Goal: Navigation & Orientation: Find specific page/section

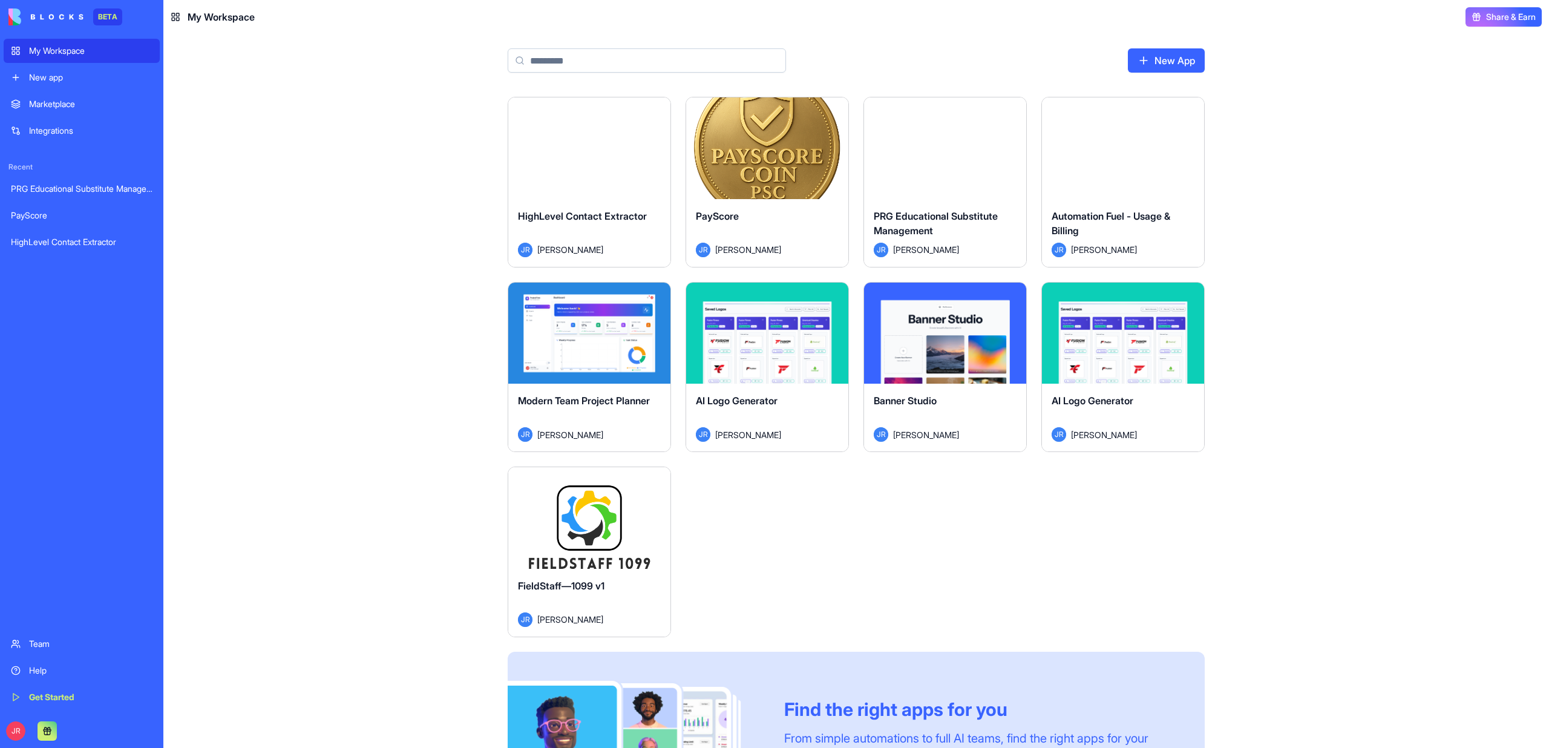
click at [965, 146] on button "Launch" at bounding box center [945, 148] width 91 height 24
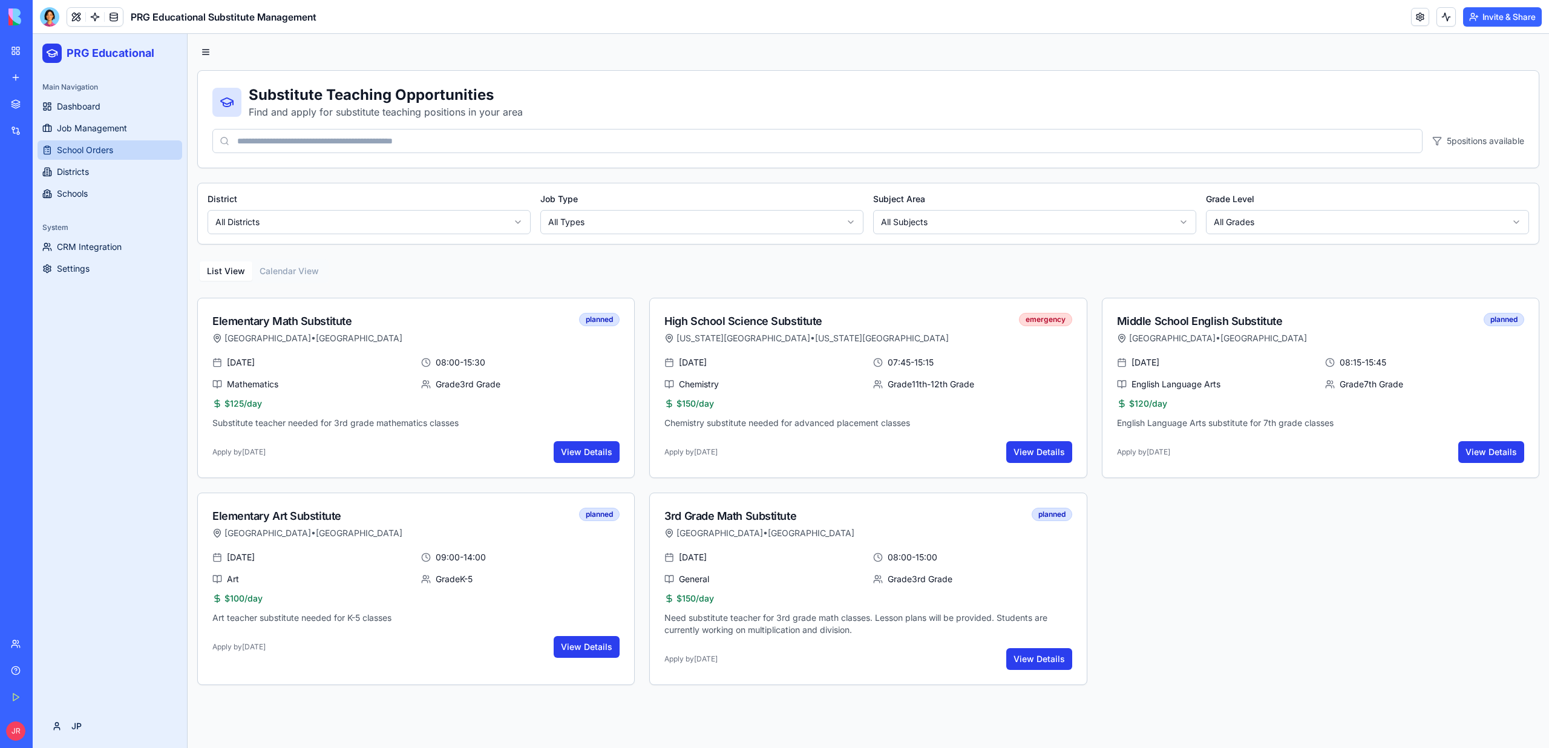
click at [76, 143] on link "School Orders" at bounding box center [110, 149] width 145 height 19
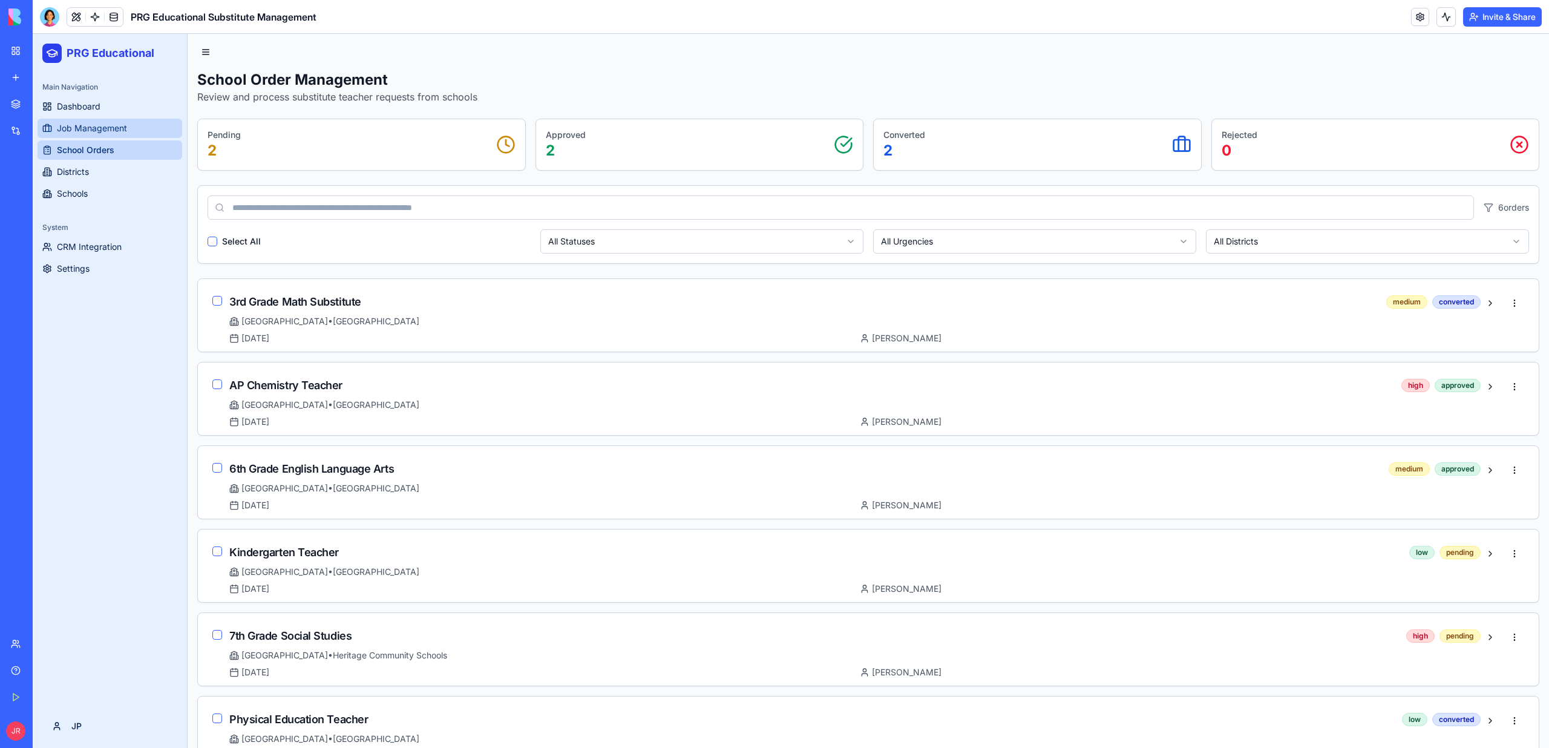
click at [117, 130] on span "Job Management" at bounding box center [92, 128] width 70 height 12
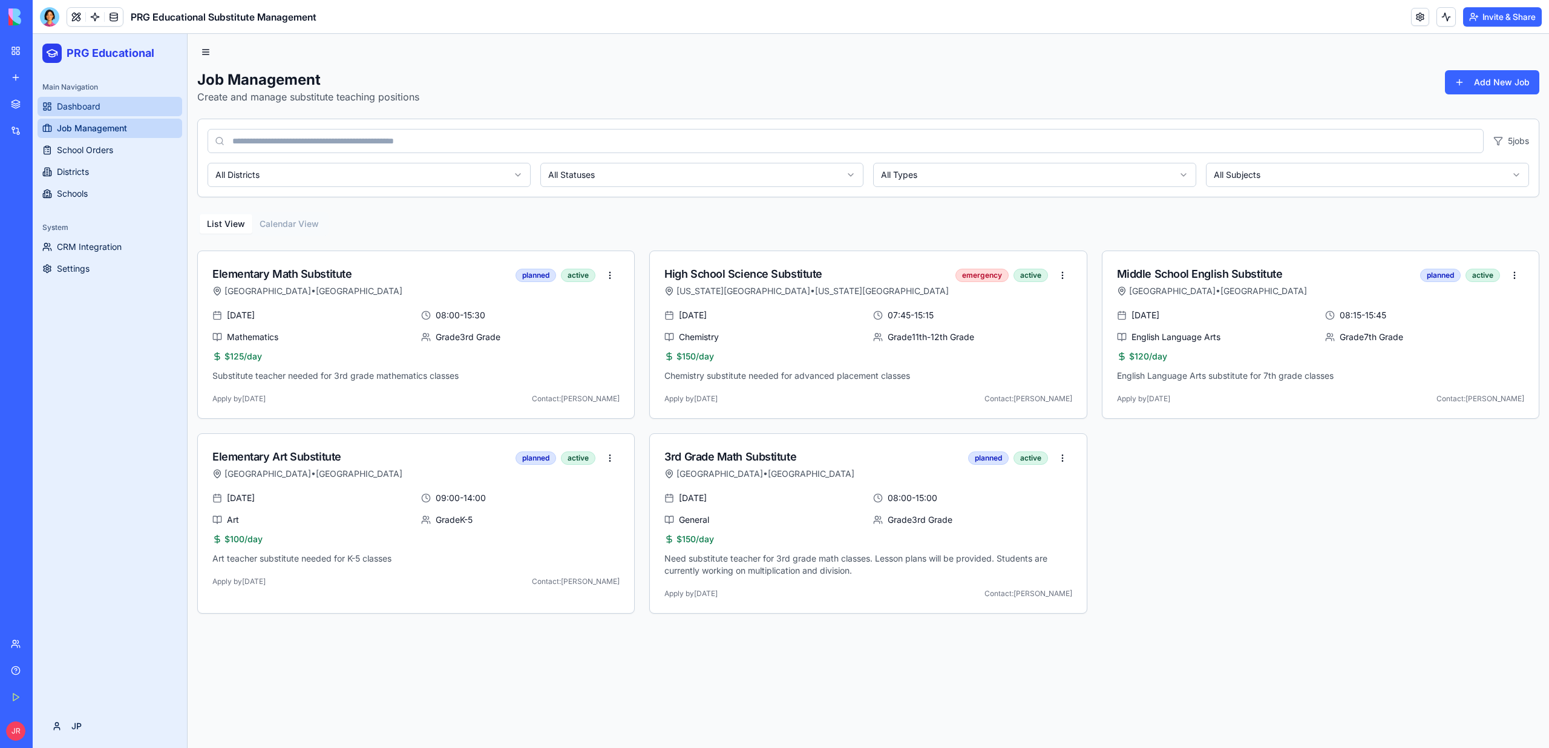
click at [81, 107] on span "Dashboard" at bounding box center [79, 106] width 44 height 12
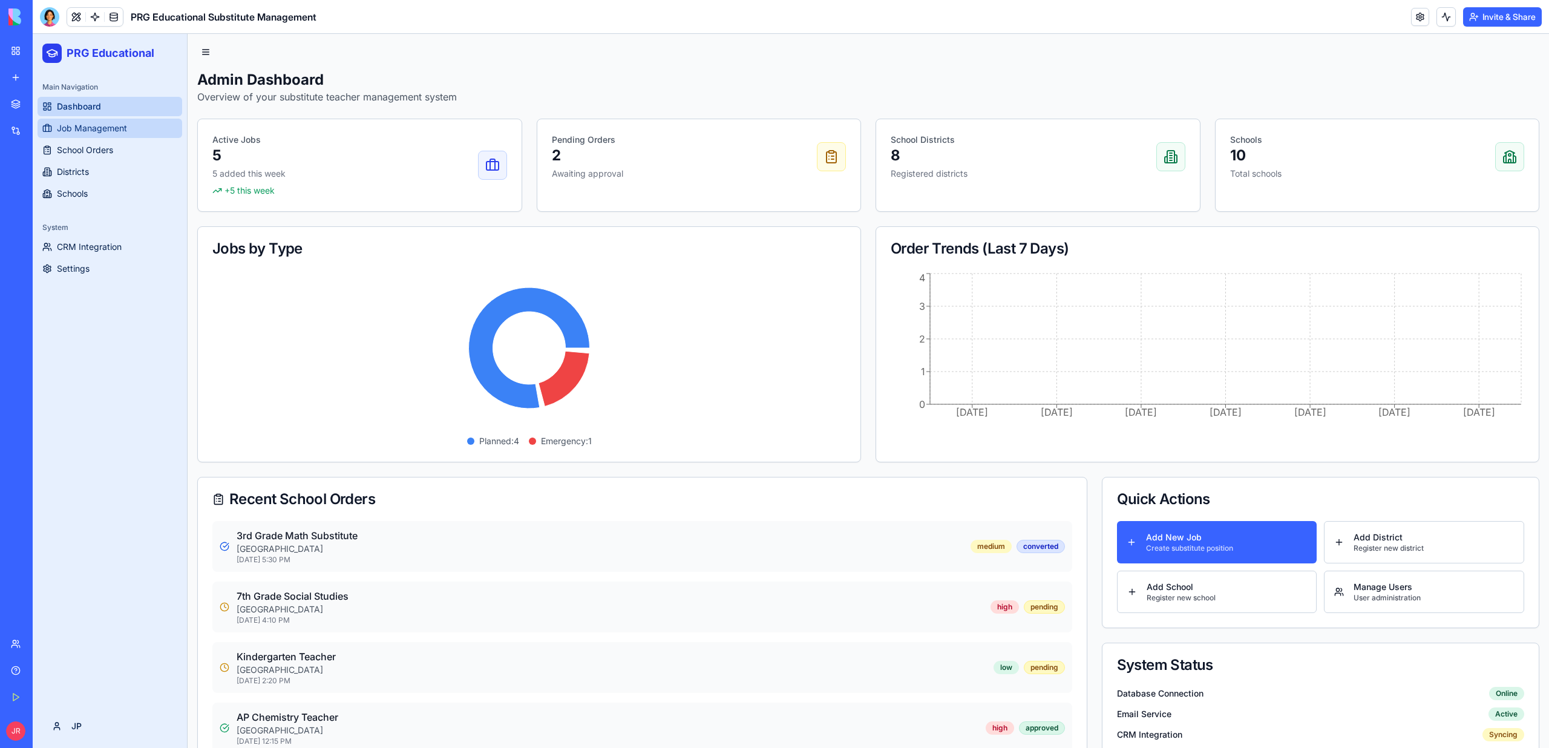
click at [127, 125] on link "Job Management" at bounding box center [110, 128] width 145 height 19
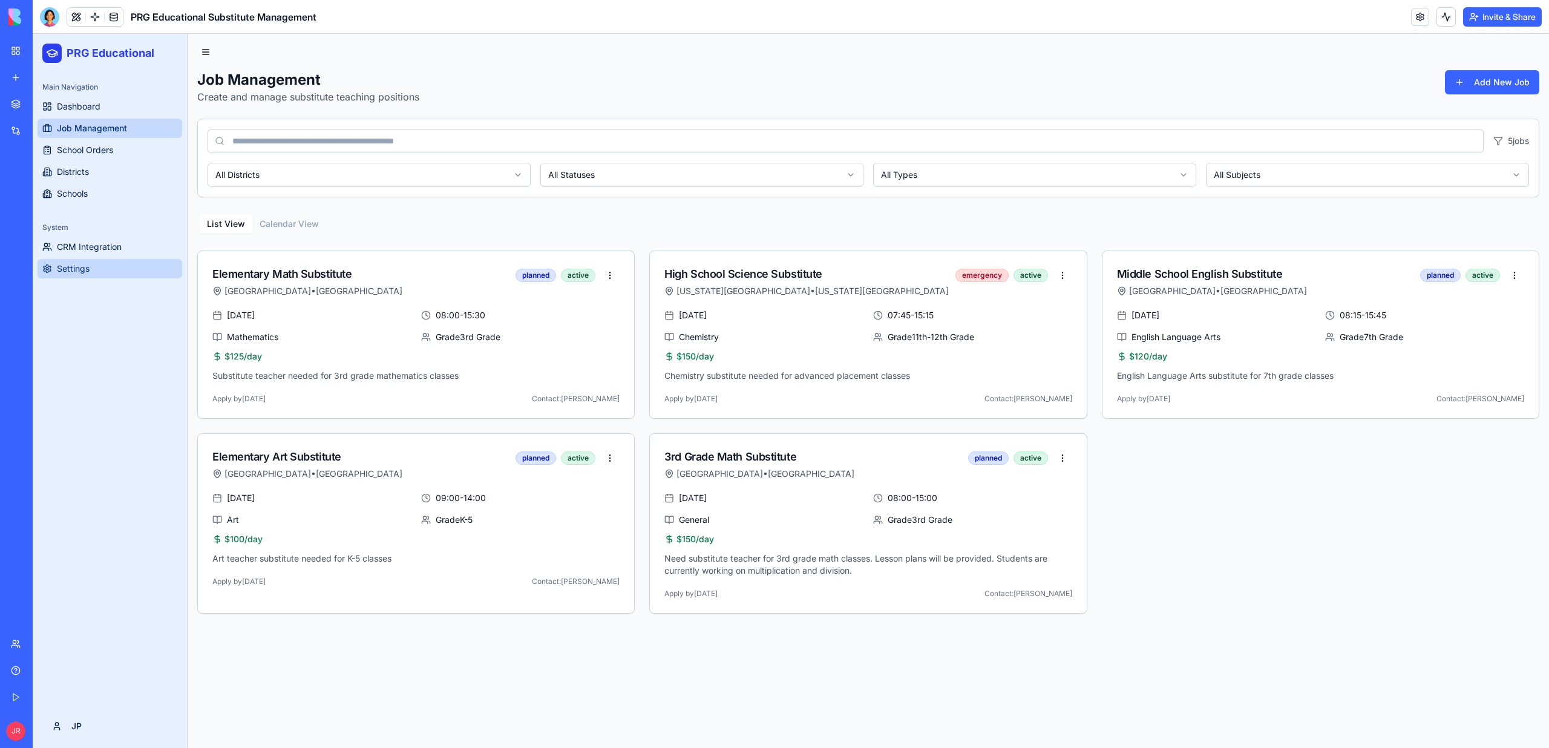
click at [85, 259] on button "Settings" at bounding box center [110, 268] width 145 height 19
click at [85, 249] on span "CRM Integration" at bounding box center [89, 247] width 65 height 12
click at [84, 281] on div "System CRM Integration Settings" at bounding box center [110, 248] width 154 height 70
click at [84, 259] on button "Settings" at bounding box center [110, 268] width 145 height 19
click at [84, 244] on span "CRM Integration" at bounding box center [89, 247] width 65 height 12
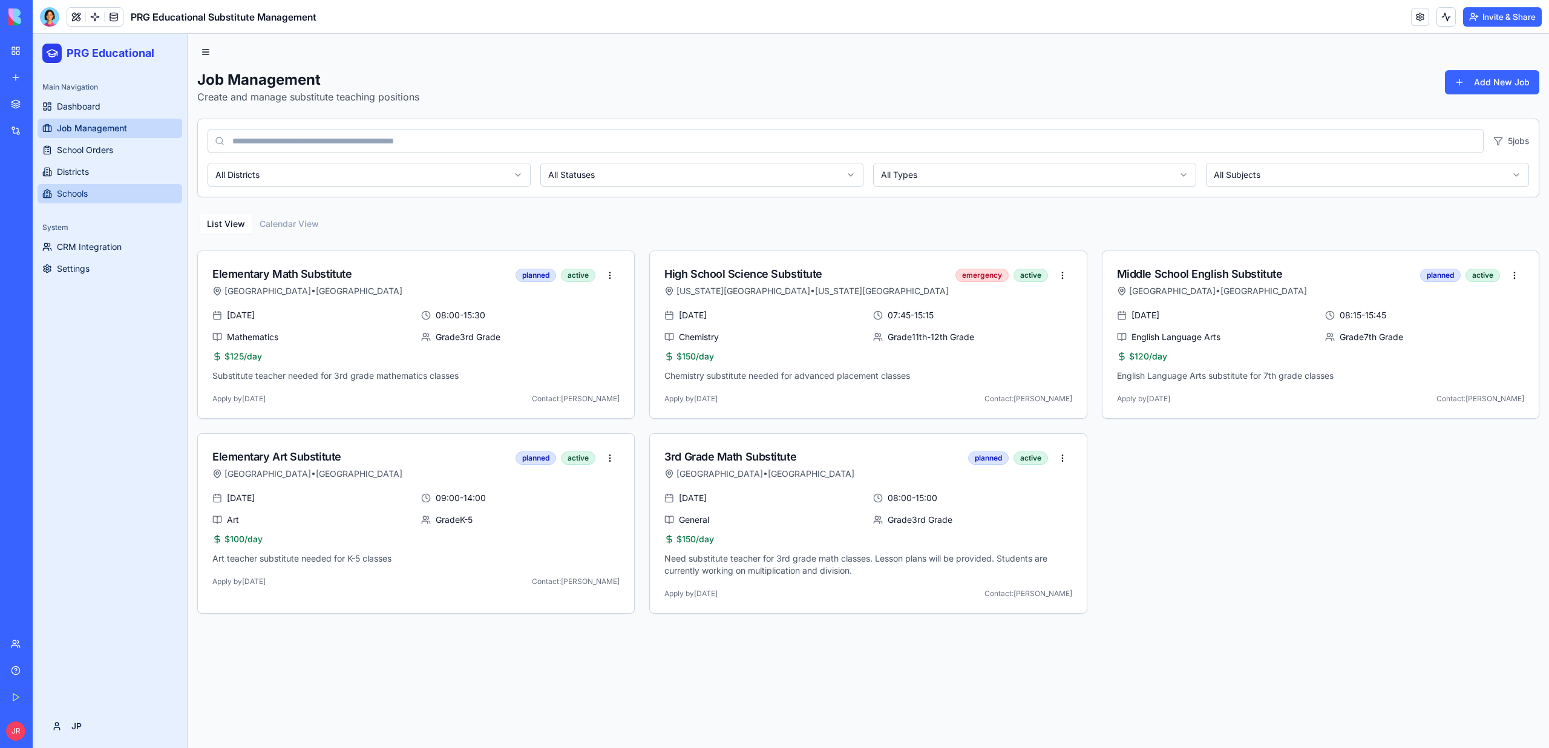
click at [81, 189] on span "Schools" at bounding box center [72, 194] width 31 height 12
click at [80, 175] on span "Districts" at bounding box center [73, 172] width 32 height 12
click at [81, 155] on span "School Orders" at bounding box center [85, 150] width 56 height 12
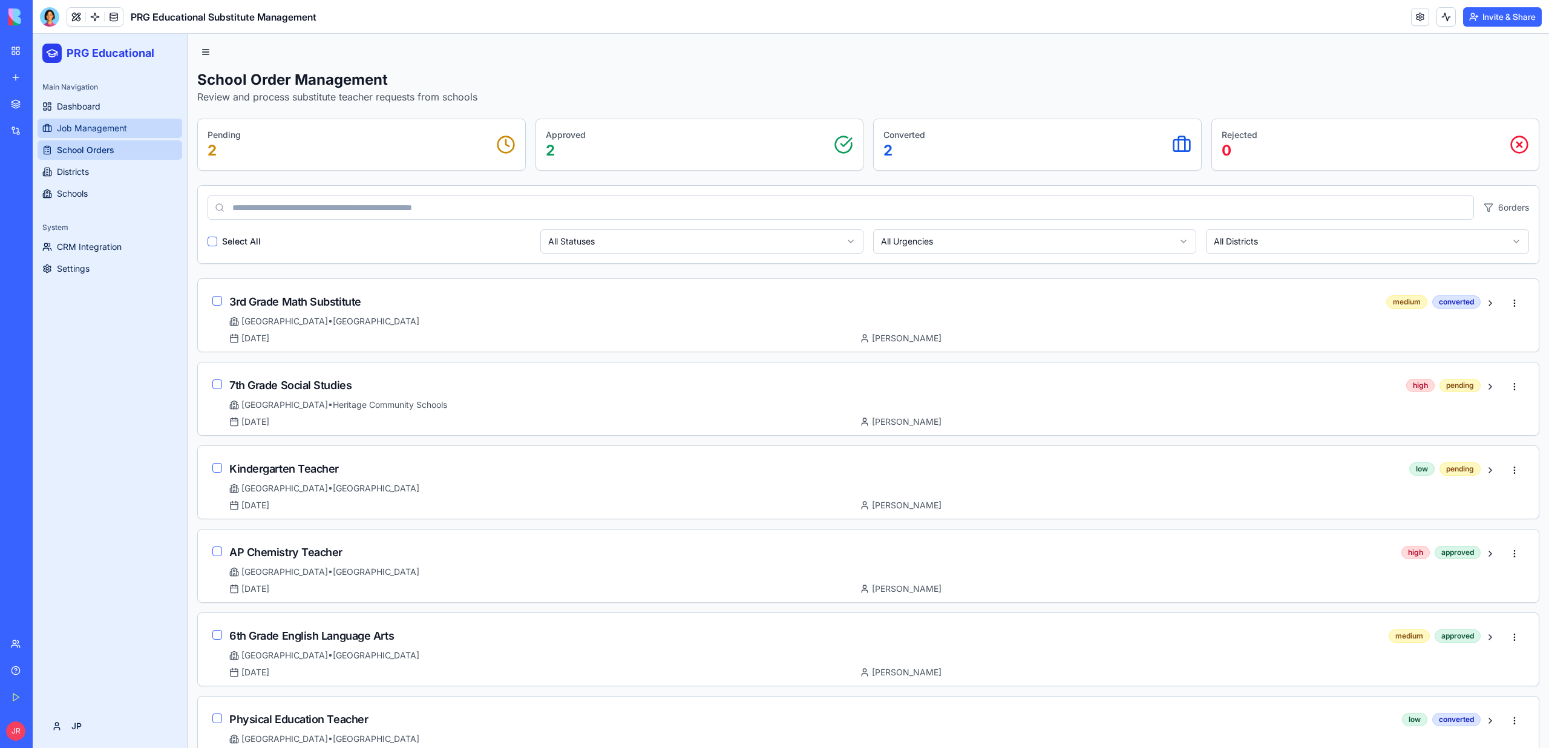
click at [80, 134] on link "Job Management" at bounding box center [110, 128] width 145 height 19
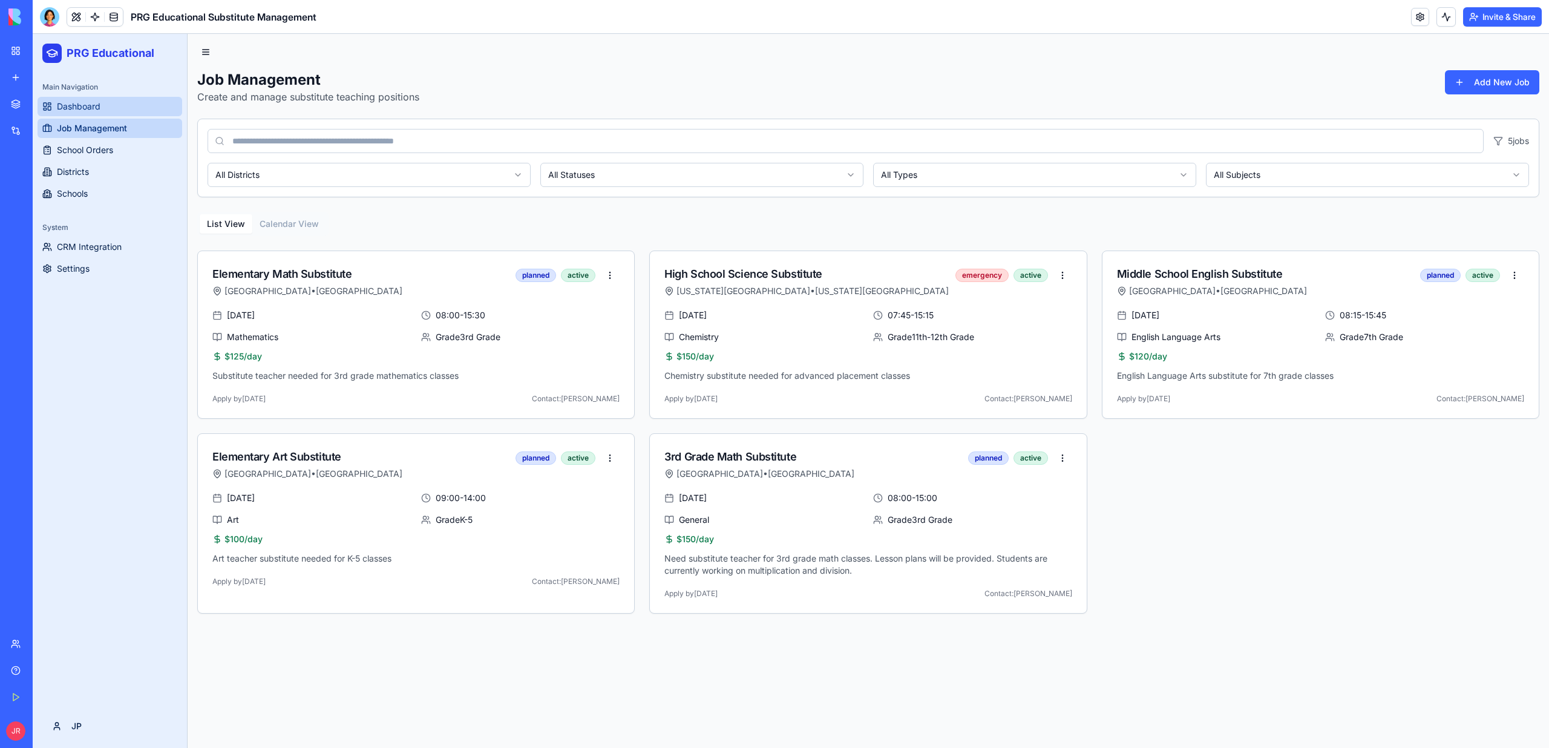
click at [82, 105] on span "Dashboard" at bounding box center [79, 106] width 44 height 12
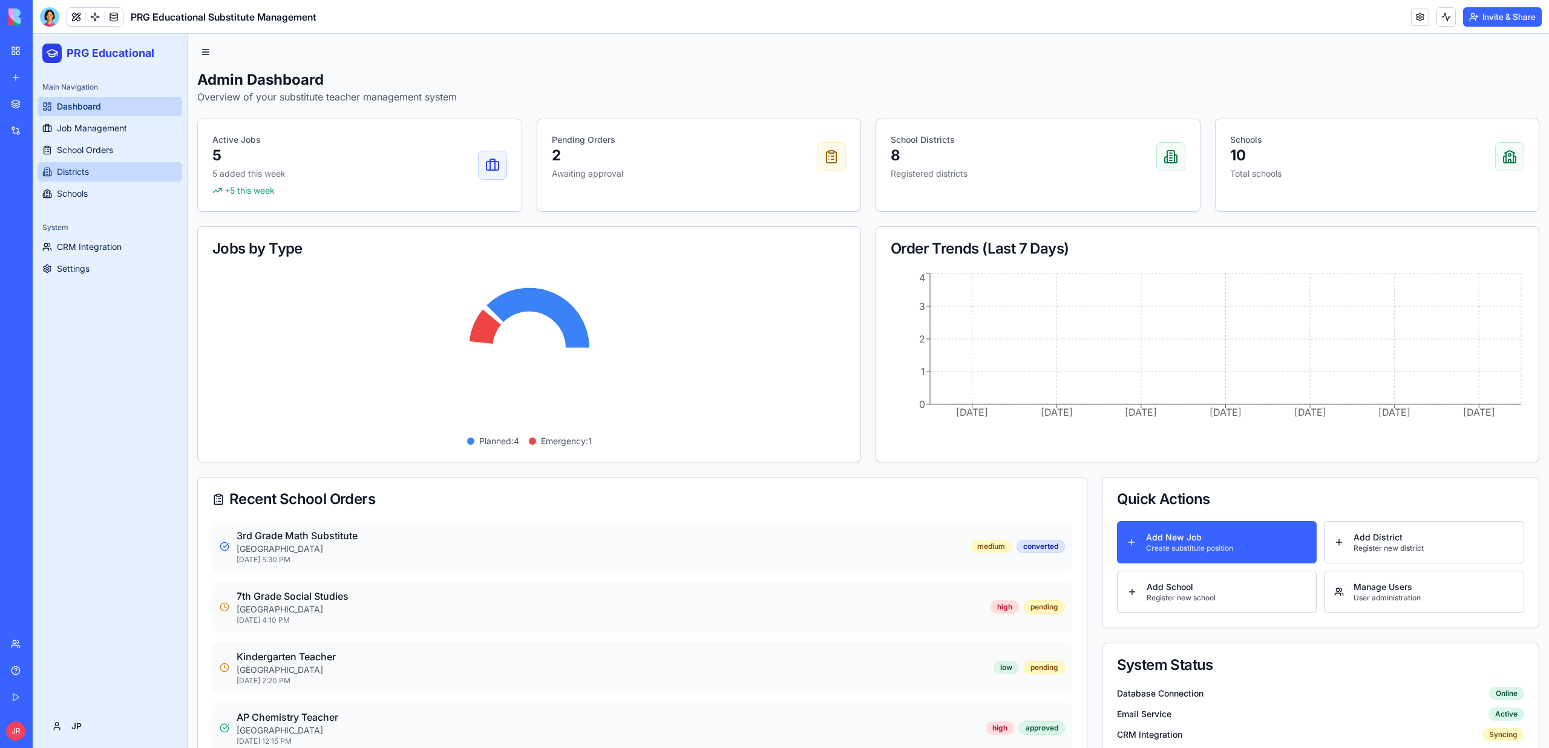
click at [82, 166] on span "Districts" at bounding box center [73, 172] width 32 height 12
click at [82, 191] on span "Schools" at bounding box center [72, 194] width 31 height 12
click at [10, 53] on link "My Workspace" at bounding box center [28, 51] width 48 height 24
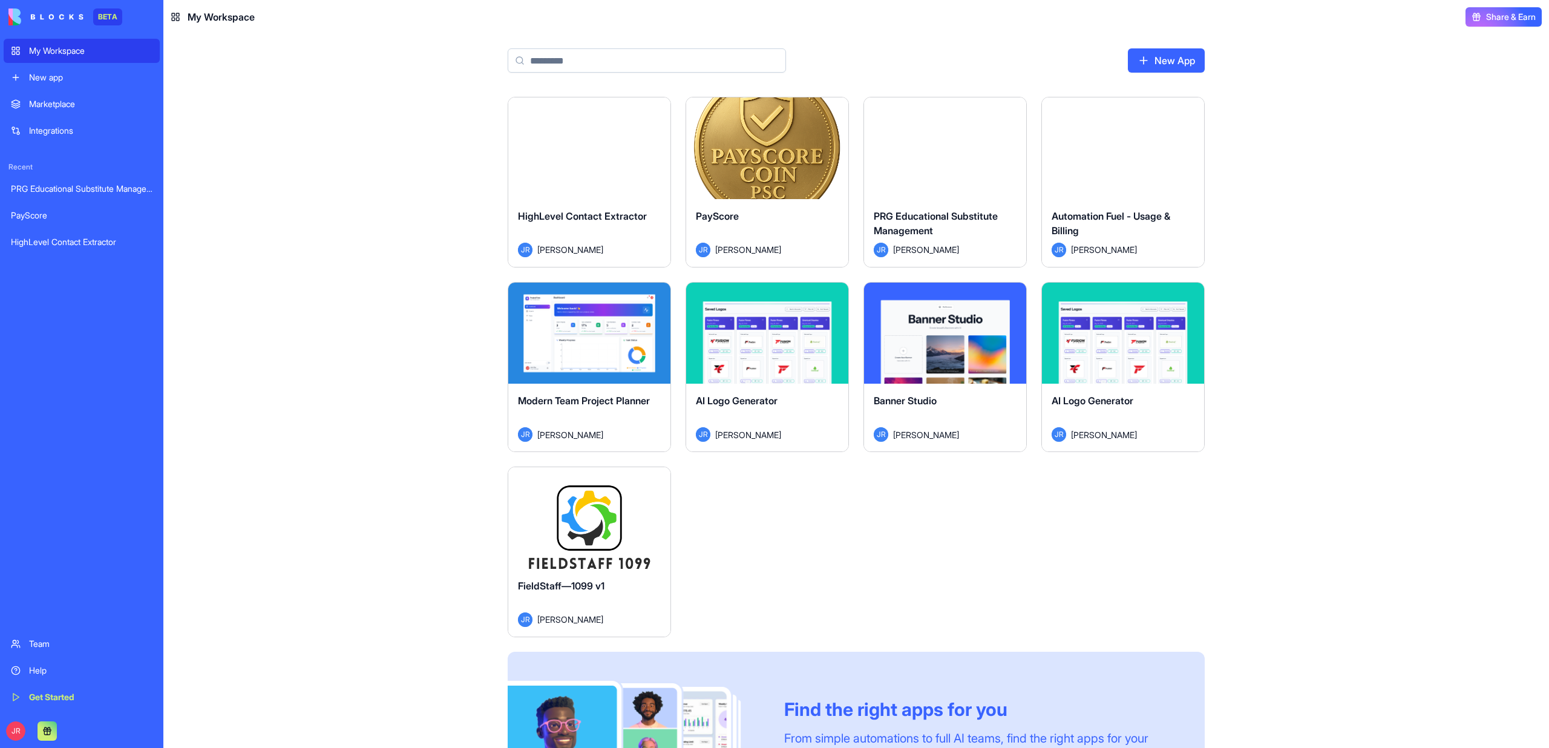
click at [617, 526] on button "Launch" at bounding box center [589, 518] width 91 height 24
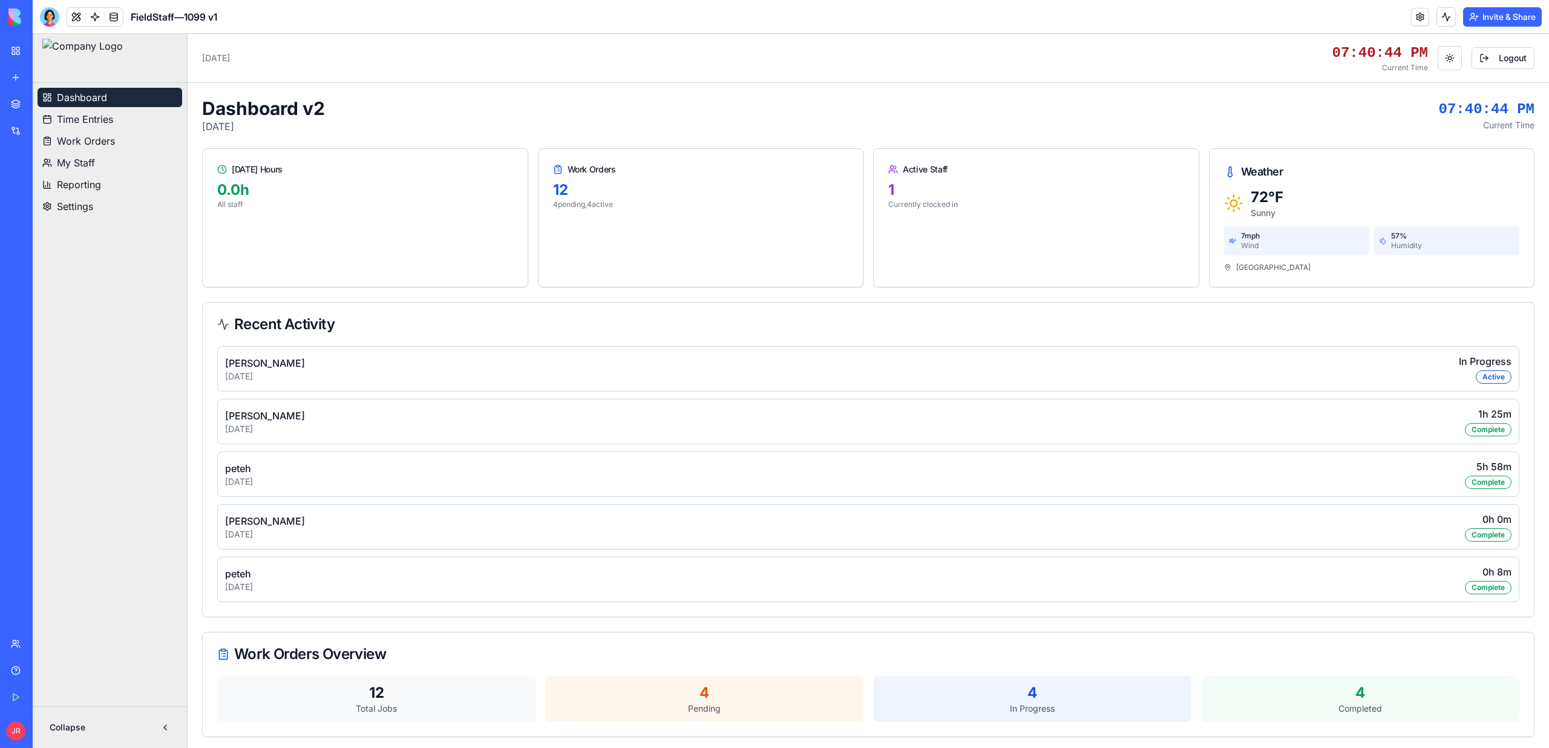
click at [77, 100] on span "Dashboard" at bounding box center [82, 97] width 50 height 15
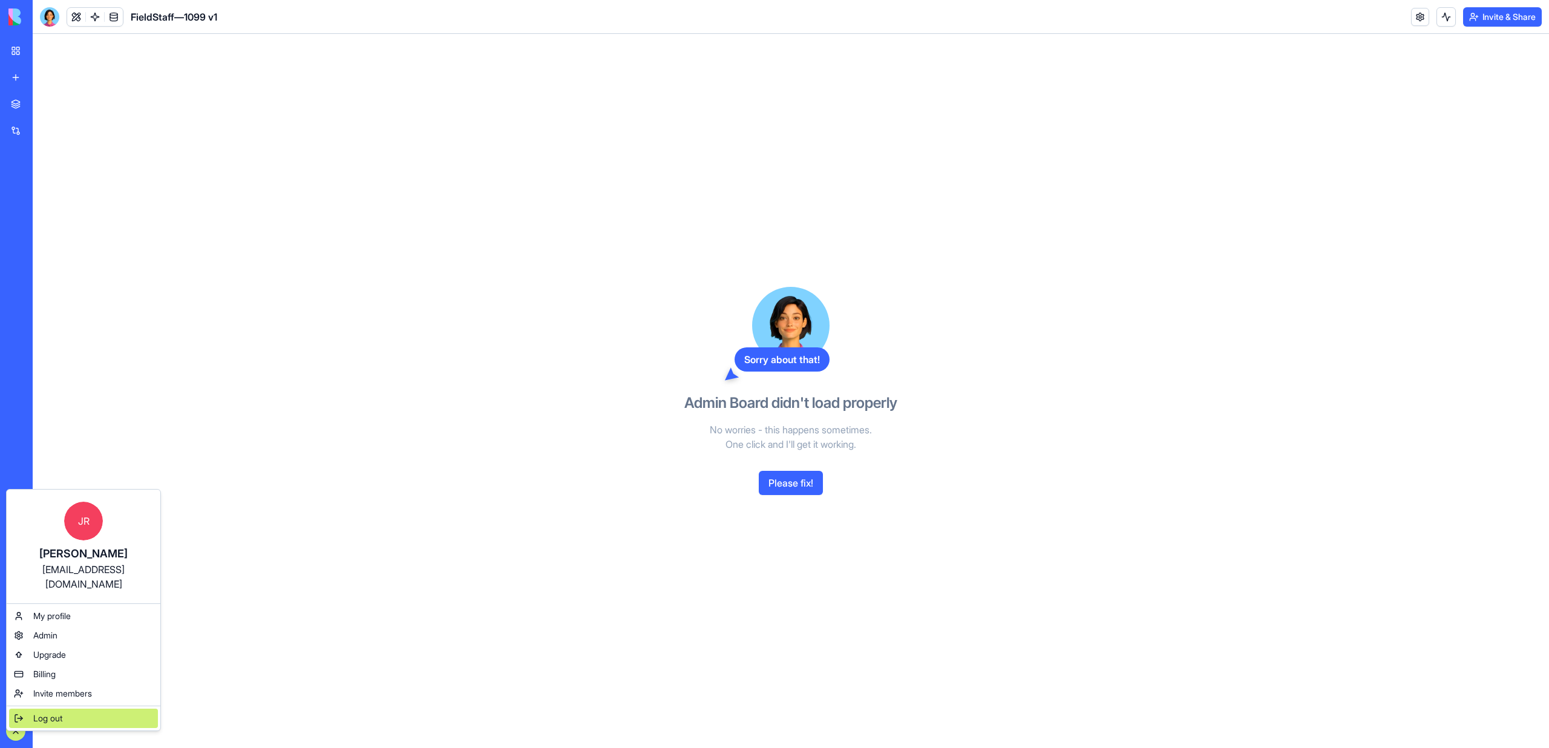
click at [38, 712] on span "Log out" at bounding box center [47, 718] width 29 height 12
